Goal: Task Accomplishment & Management: Use online tool/utility

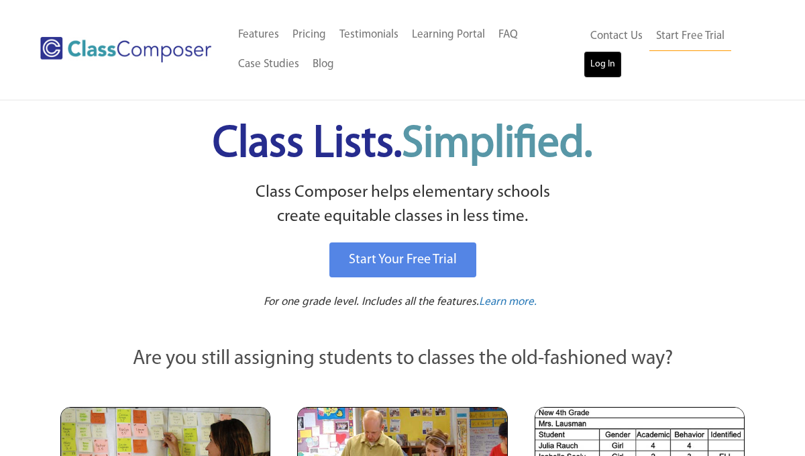
click at [612, 63] on link "Log In" at bounding box center [603, 64] width 38 height 27
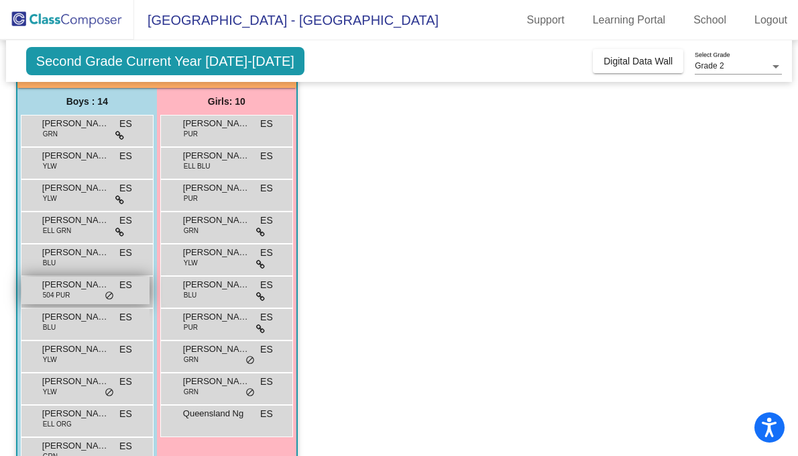
scroll to position [104, 0]
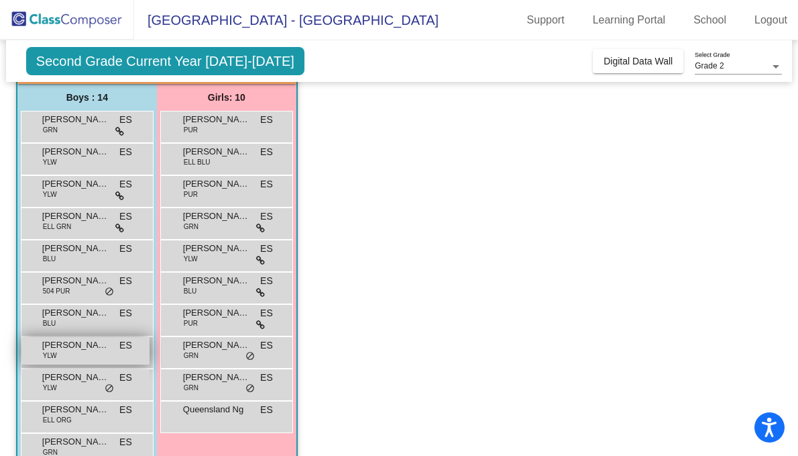
click at [94, 354] on div "Ivan Balde YLW ES lock do_not_disturb_alt" at bounding box center [85, 351] width 128 height 28
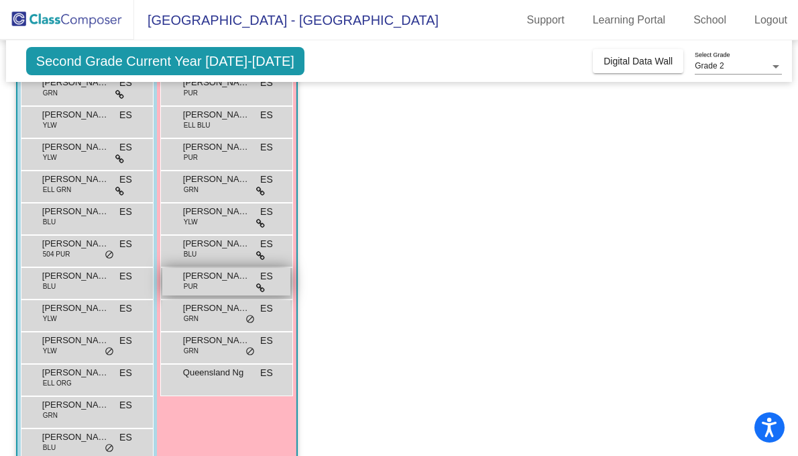
scroll to position [142, 0]
